Goal: Navigation & Orientation: Find specific page/section

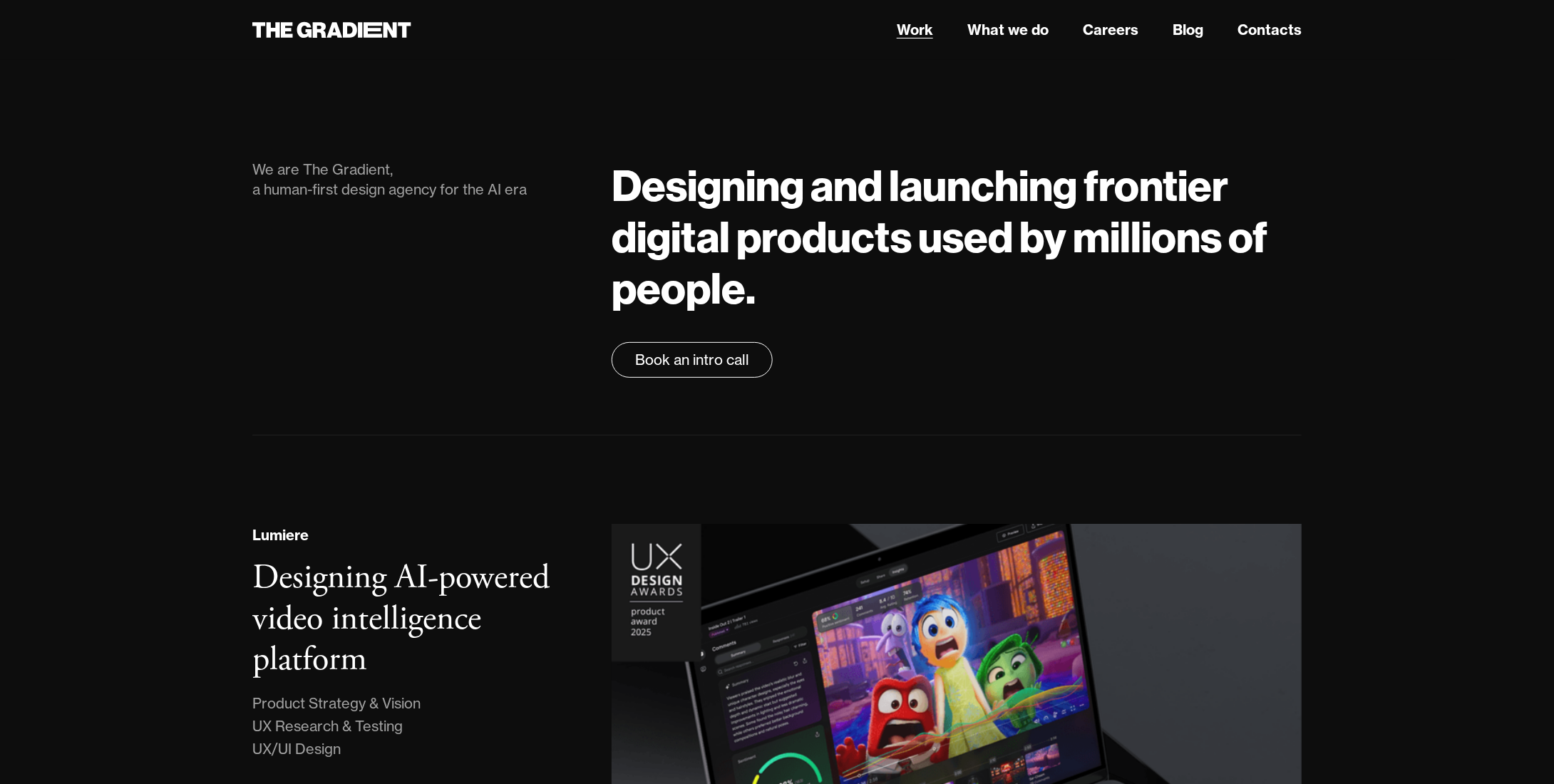
click at [921, 30] on link "Work" at bounding box center [915, 30] width 36 height 22
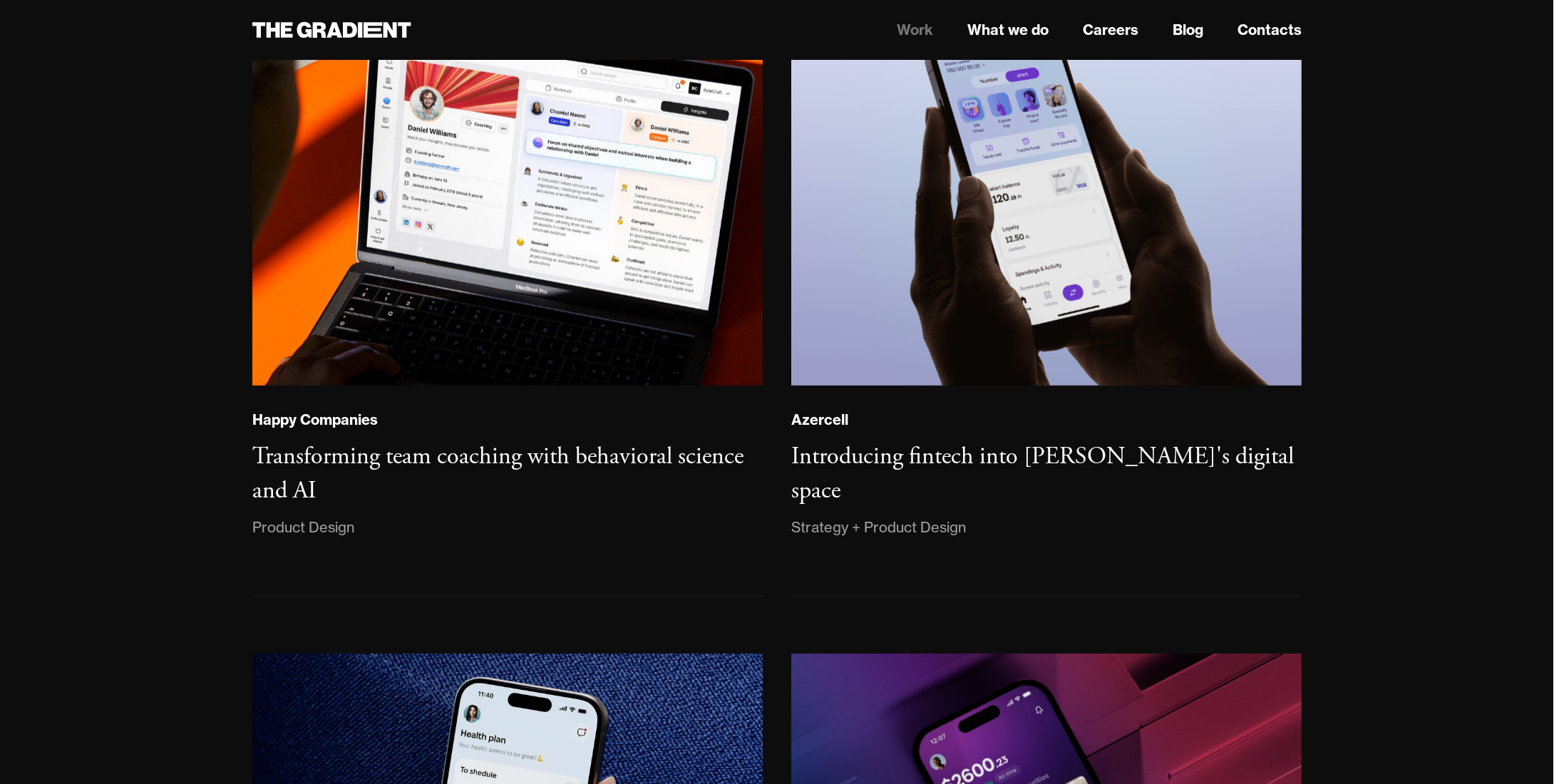
scroll to position [927, 0]
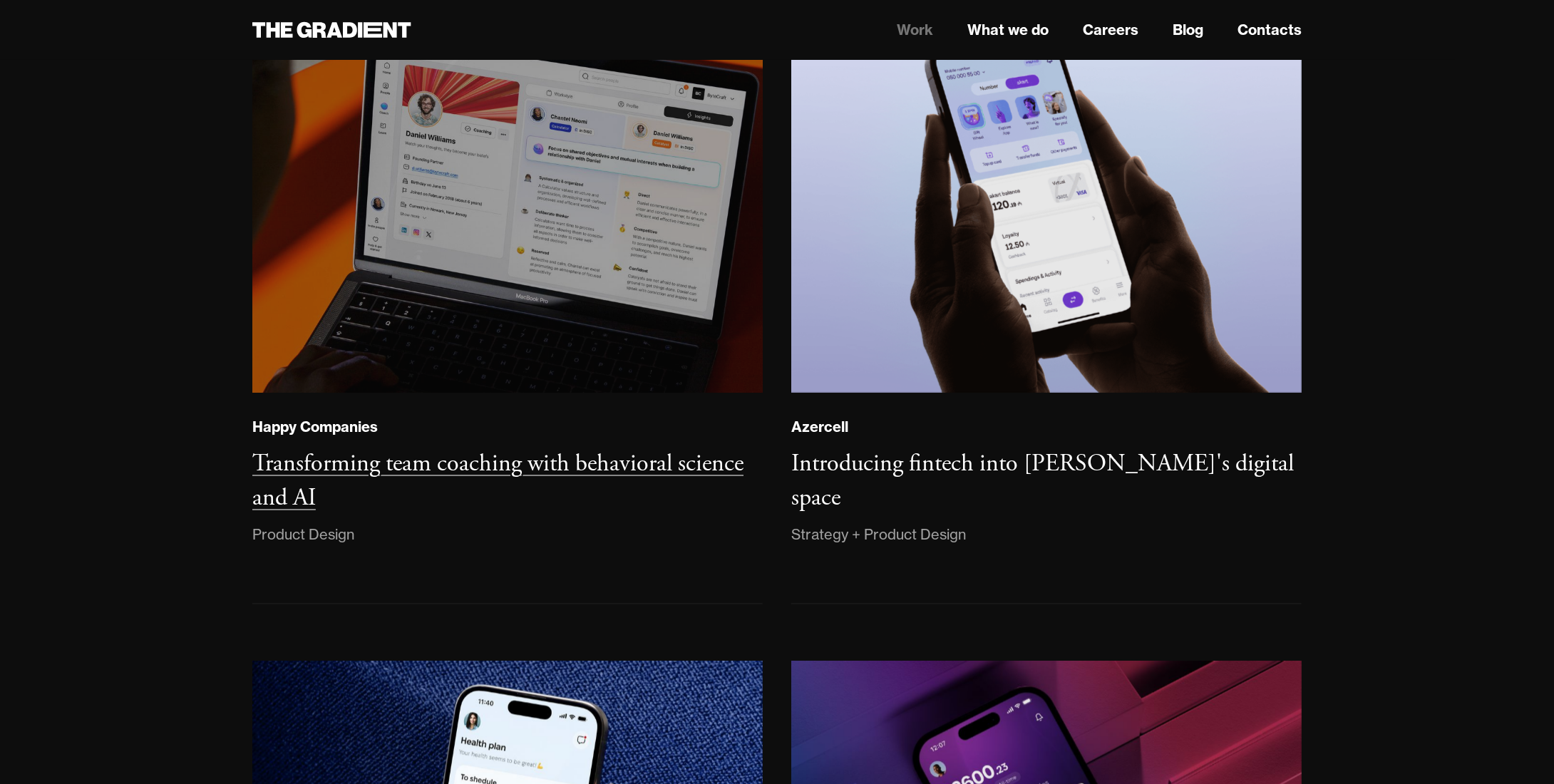
click at [488, 304] on img at bounding box center [507, 197] width 520 height 399
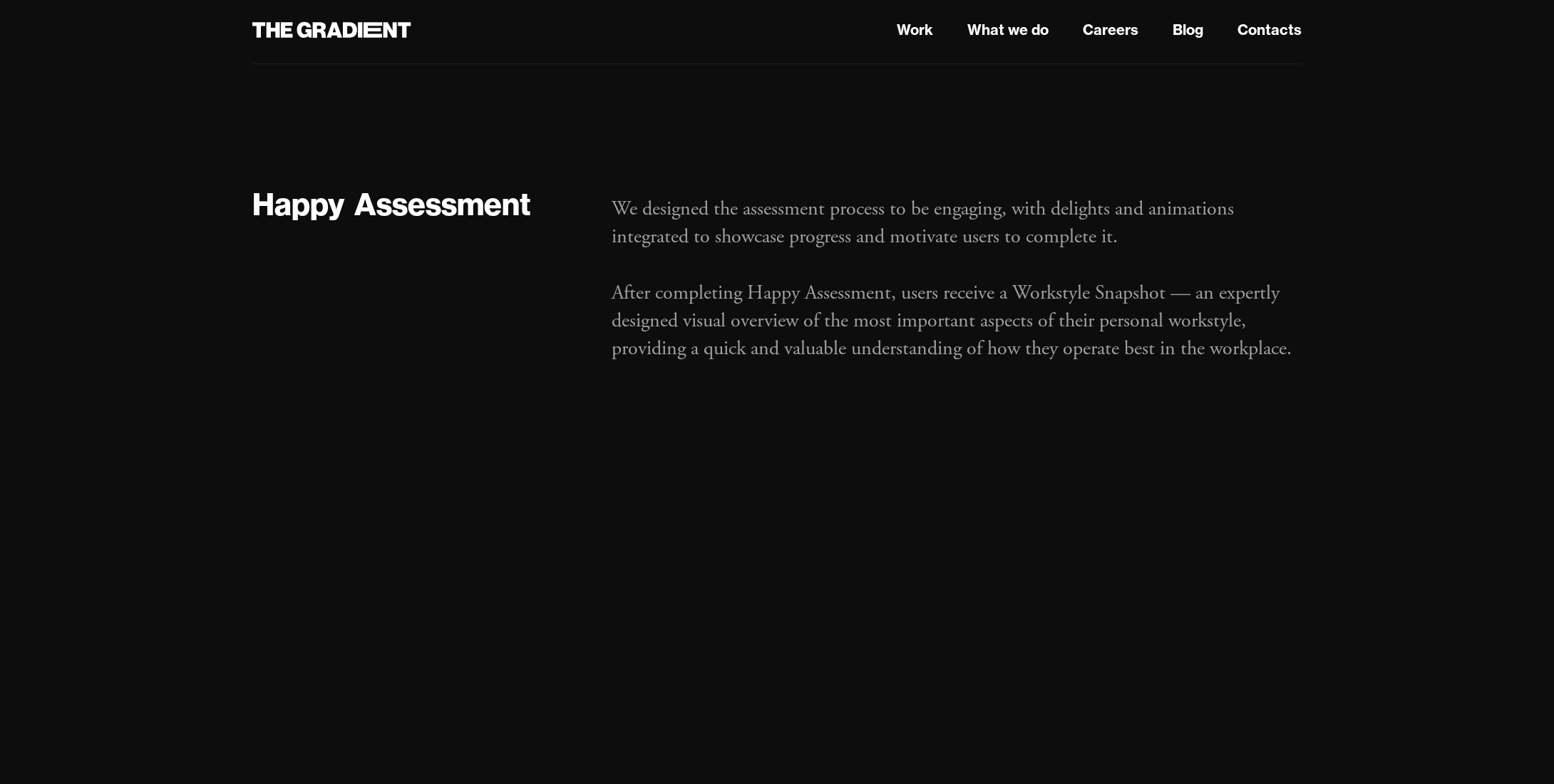
scroll to position [2139, 0]
